Goal: Task Accomplishment & Management: Manage account settings

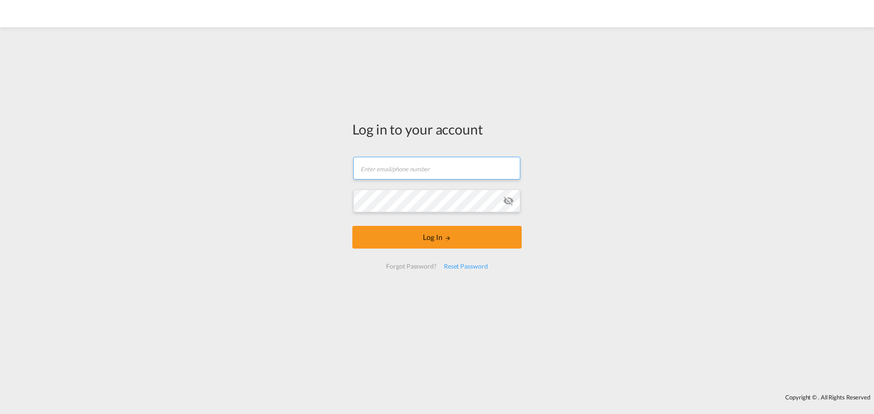
click at [429, 170] on input "text" at bounding box center [436, 168] width 167 height 23
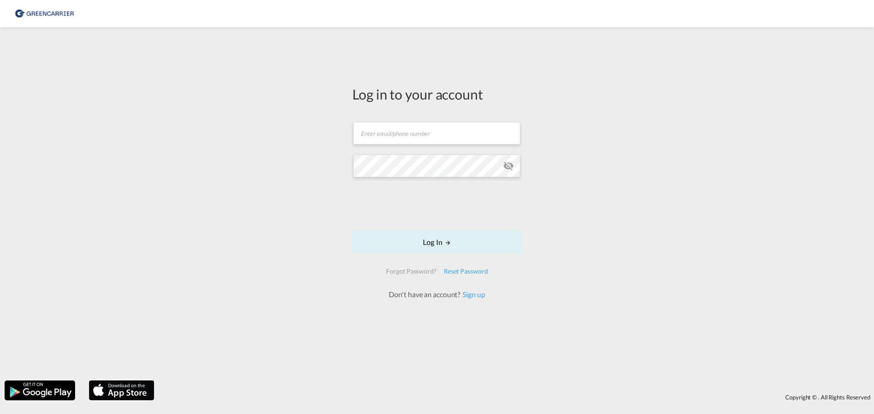
click at [188, 214] on div "Log in to your account Email field is required Password field is required Log I…" at bounding box center [437, 204] width 874 height 344
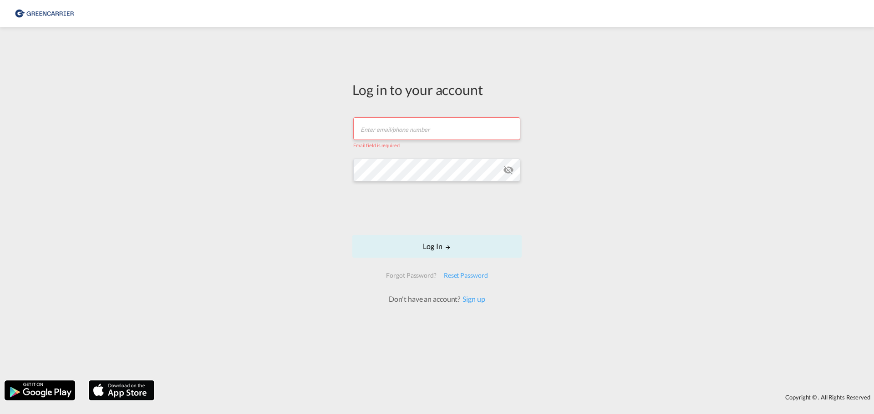
click at [417, 130] on input "text" at bounding box center [436, 128] width 167 height 23
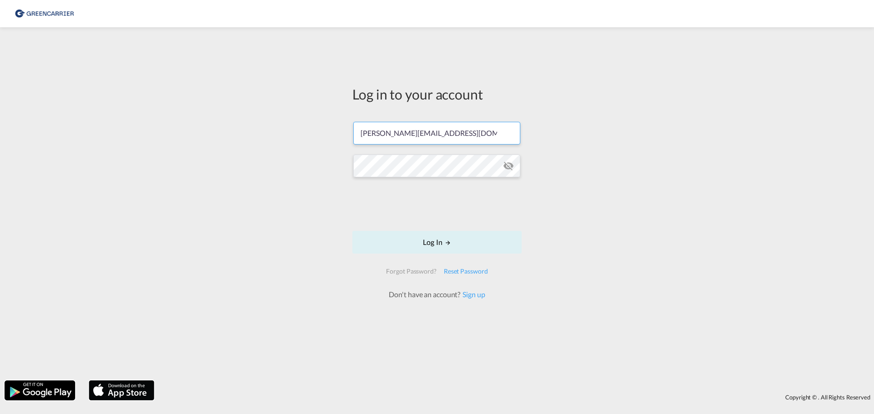
type input "[PERSON_NAME][EMAIL_ADDRESS][DOMAIN_NAME]"
click at [423, 245] on button "Log In" at bounding box center [436, 242] width 169 height 23
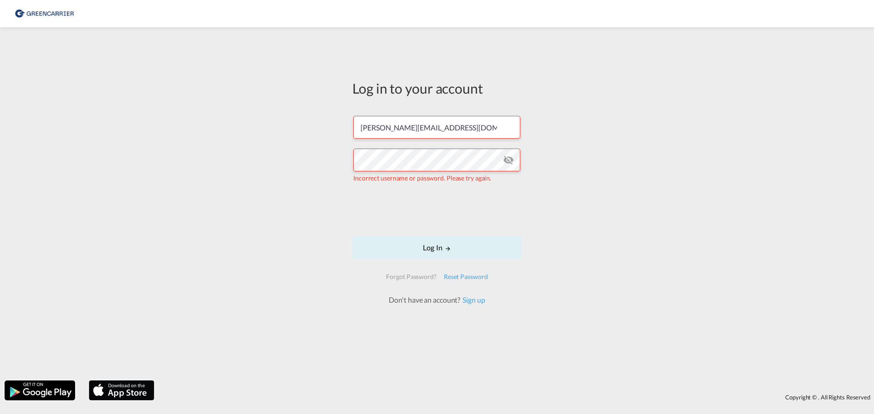
click at [421, 278] on div "Forgot Password?" at bounding box center [410, 277] width 57 height 16
click at [324, 154] on div "Log in to your account patrik.andresen@speedgroup.se Incorrect username or pass…" at bounding box center [437, 204] width 874 height 344
click at [417, 269] on div "Forgot Password?" at bounding box center [410, 276] width 57 height 16
click at [411, 278] on div "Forgot Password?" at bounding box center [410, 276] width 57 height 16
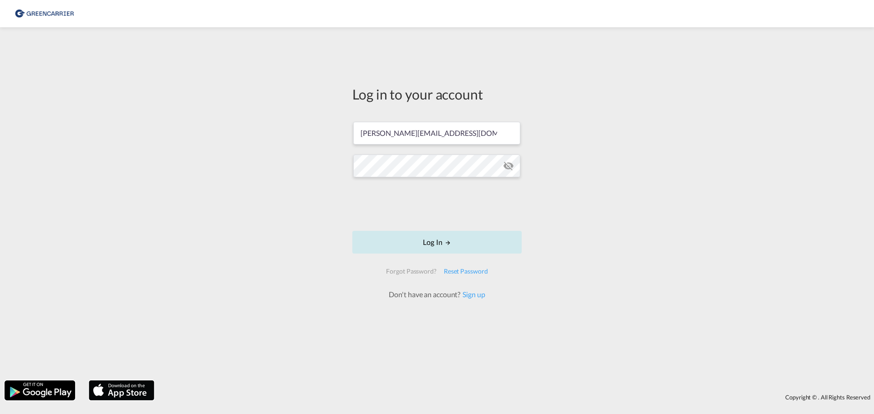
click at [435, 241] on button "Log In" at bounding box center [436, 242] width 169 height 23
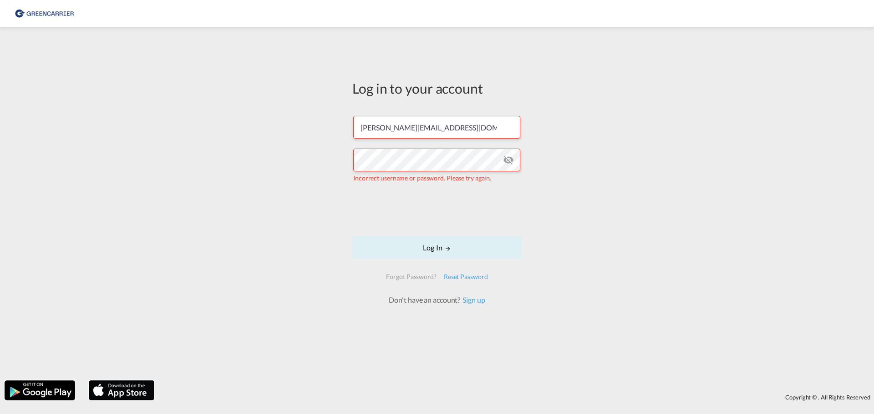
click at [50, 18] on img at bounding box center [44, 14] width 61 height 20
click at [505, 161] on md-icon "icon-eye-off" at bounding box center [508, 160] width 11 height 11
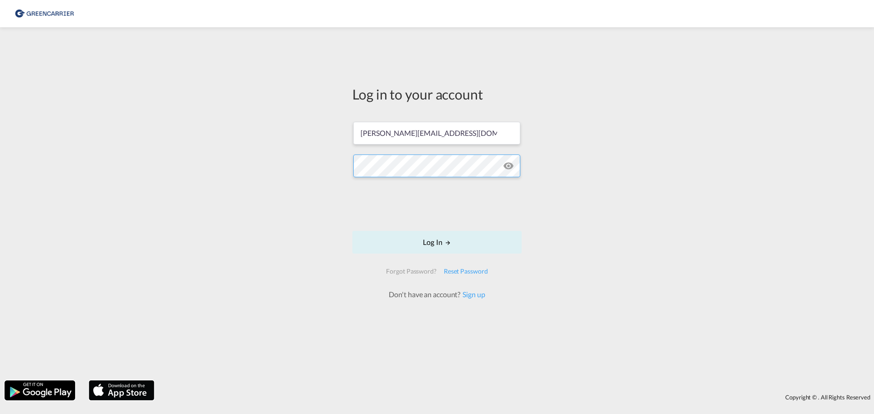
click at [352, 231] on button "Log In" at bounding box center [436, 242] width 169 height 23
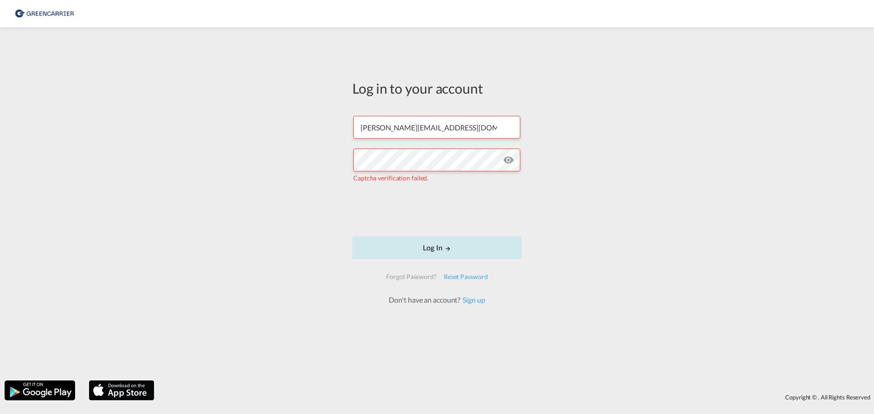
click at [436, 249] on button "Log In" at bounding box center [436, 248] width 169 height 23
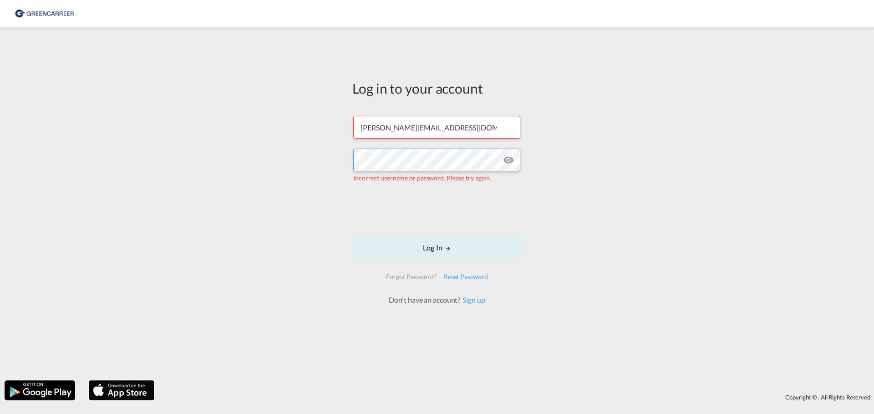
click at [327, 158] on div "Log in to your account patrik.andresen@speedgroup.se Incorrect username or pass…" at bounding box center [437, 204] width 874 height 344
click at [404, 278] on div "Forgot Password?" at bounding box center [410, 276] width 57 height 16
click at [471, 274] on div "Reset Password" at bounding box center [465, 276] width 51 height 16
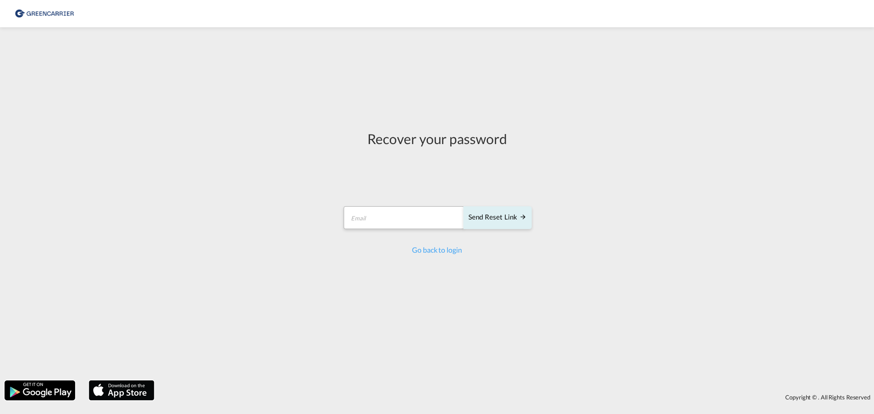
click at [406, 201] on form "Send reset link Email field is required Send reset link" at bounding box center [436, 218] width 189 height 43
click at [403, 219] on input "email" at bounding box center [403, 218] width 121 height 23
type input "[PERSON_NAME][EMAIL_ADDRESS][DOMAIN_NAME]"
click at [513, 218] on div "Send reset link" at bounding box center [497, 217] width 58 height 10
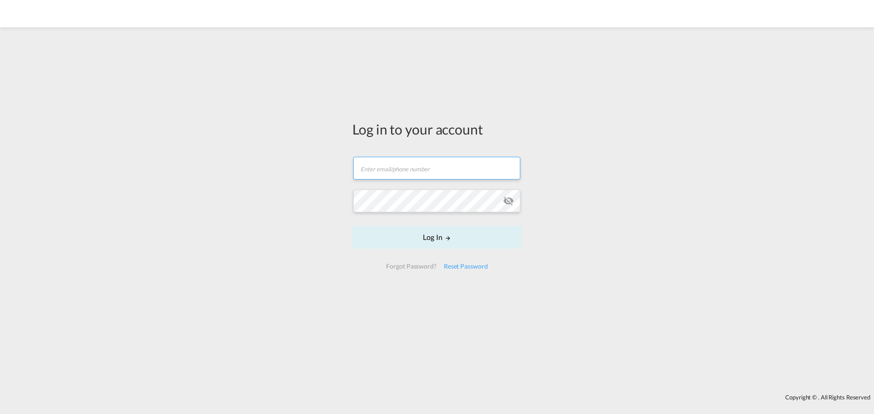
click at [369, 165] on input "text" at bounding box center [436, 168] width 167 height 23
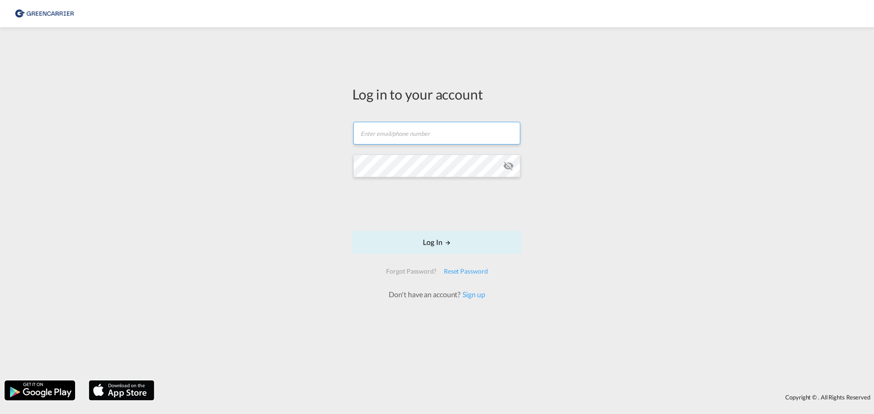
type input "[PERSON_NAME][EMAIL_ADDRESS][DOMAIN_NAME]"
click at [448, 241] on md-icon "LOGIN" at bounding box center [447, 243] width 6 height 6
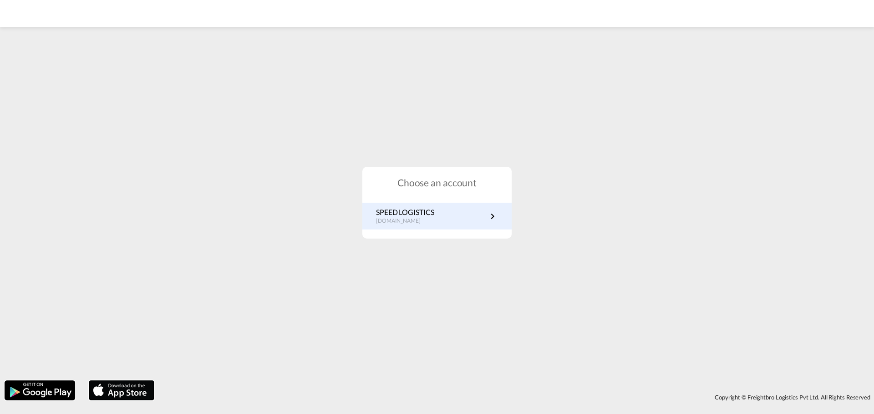
click at [429, 217] on p "SPEED LOGISTICS" at bounding box center [405, 212] width 58 height 10
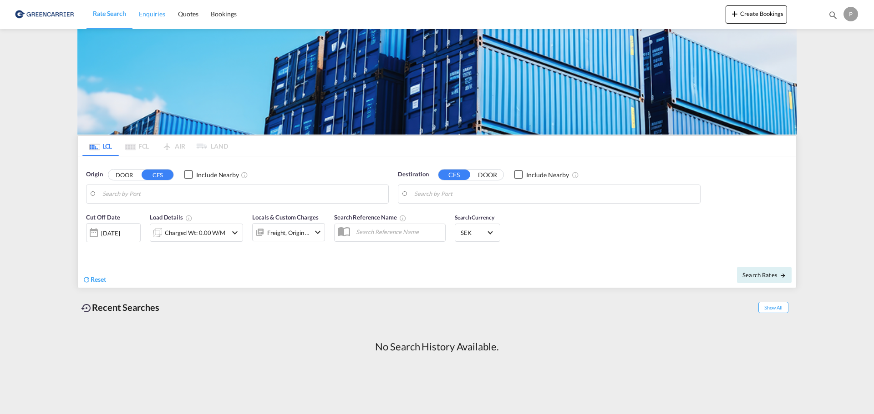
click at [146, 17] on span "Enquiries" at bounding box center [152, 14] width 26 height 8
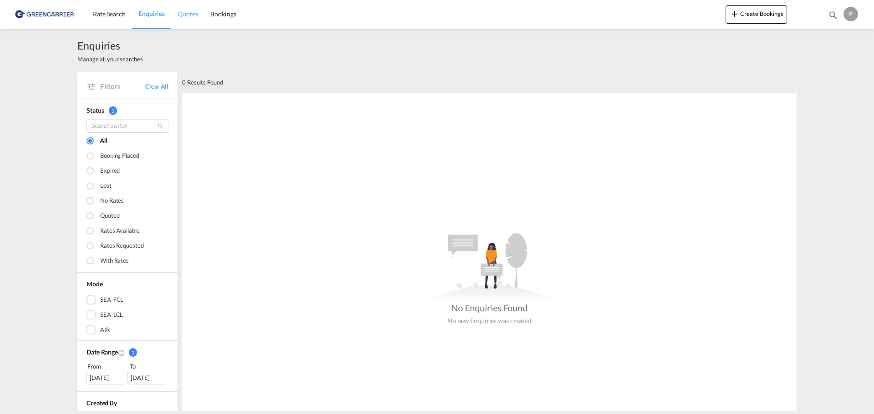
click at [181, 15] on span "Quotes" at bounding box center [187, 14] width 20 height 8
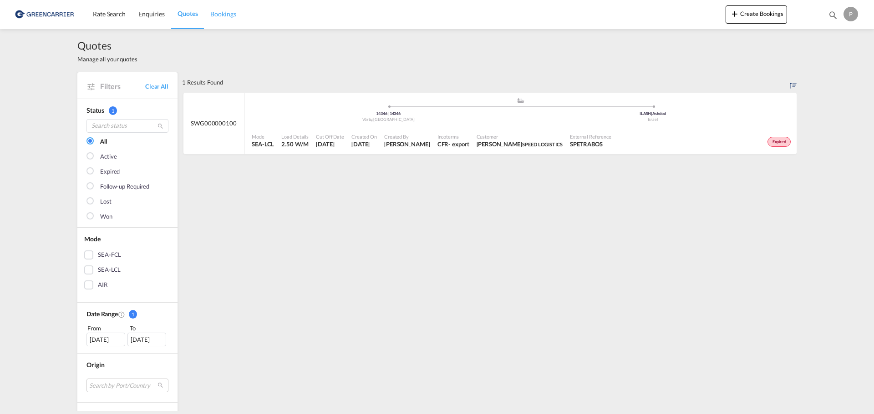
click at [222, 21] on link "Bookings" at bounding box center [223, 15] width 38 height 30
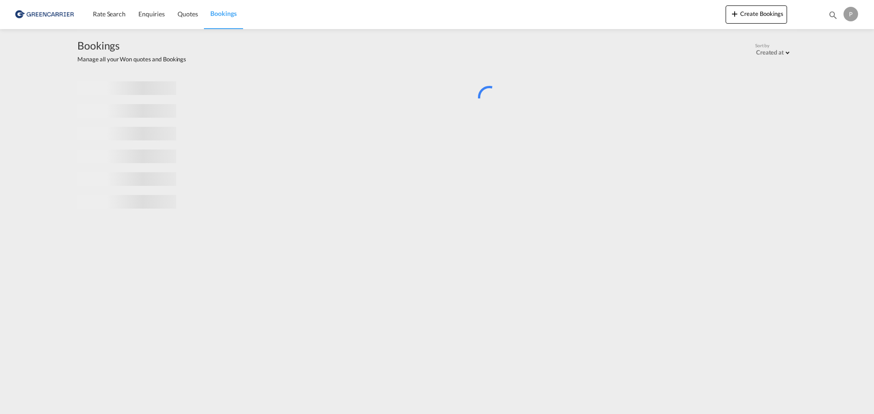
click at [46, 17] on img at bounding box center [44, 14] width 61 height 20
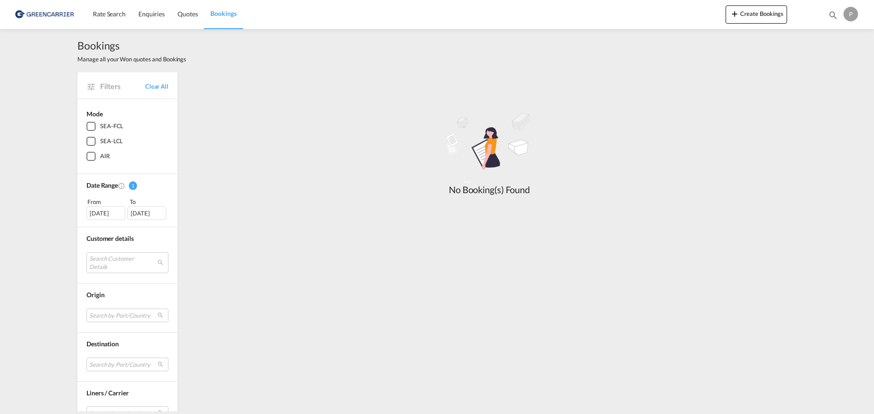
click at [45, 15] on img at bounding box center [44, 14] width 61 height 20
click at [848, 14] on div "P" at bounding box center [850, 14] width 15 height 15
click at [750, 15] on md-backdrop at bounding box center [437, 207] width 874 height 414
